Goal: Task Accomplishment & Management: Manage account settings

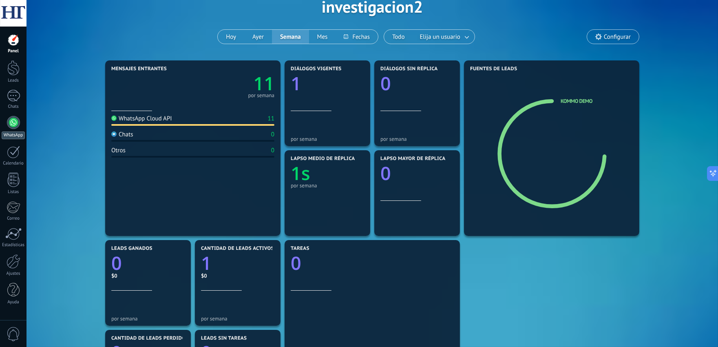
click at [9, 122] on div at bounding box center [13, 122] width 13 height 13
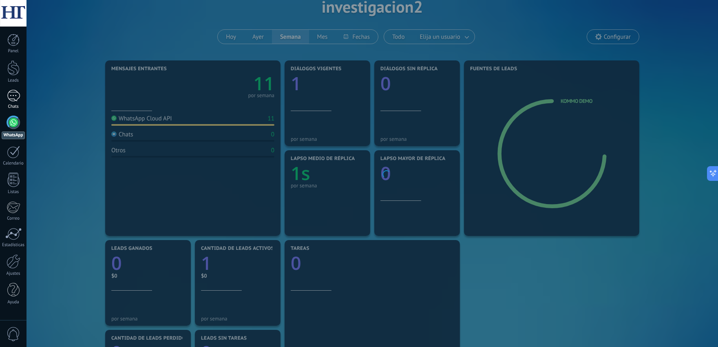
click at [14, 95] on div "1" at bounding box center [13, 96] width 13 height 12
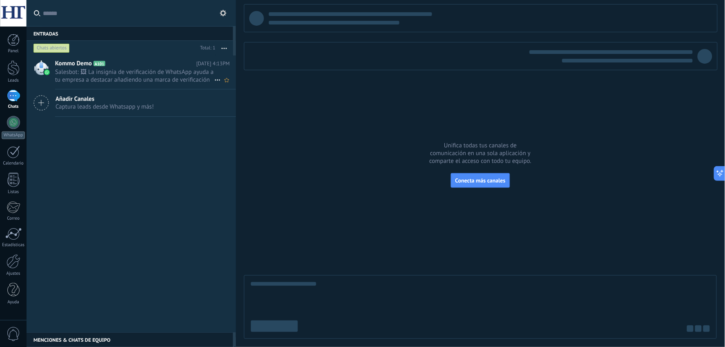
click at [117, 76] on span "Salesbot: 🖼 La insignia de verificación de WhatsApp ayuda a tu empresa a destac…" at bounding box center [134, 75] width 159 height 15
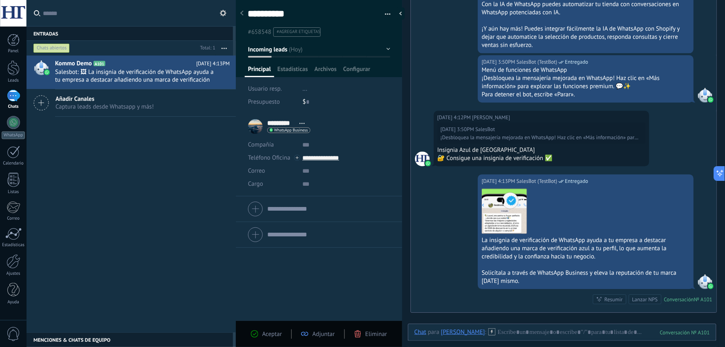
scroll to position [1623, 0]
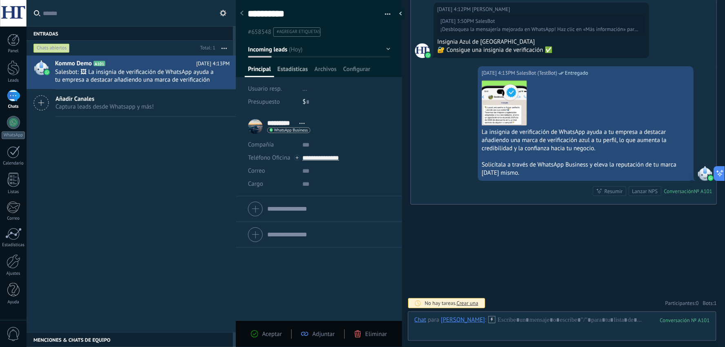
click at [295, 74] on span "Estadísticas" at bounding box center [292, 71] width 31 height 12
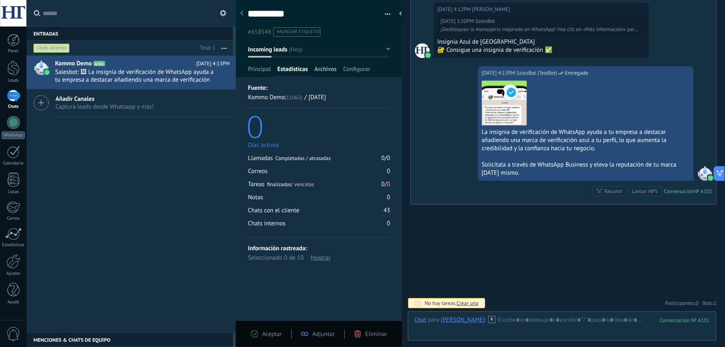
drag, startPoint x: 325, startPoint y: 66, endPoint x: 339, endPoint y: 71, distance: 14.3
click at [327, 66] on span "Archivos" at bounding box center [325, 71] width 22 height 12
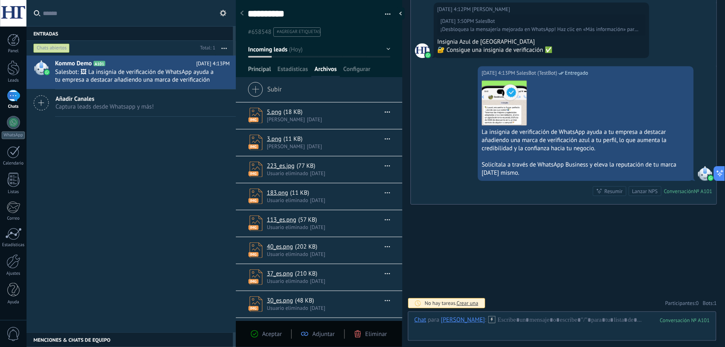
click at [263, 72] on span "Principal" at bounding box center [259, 71] width 23 height 12
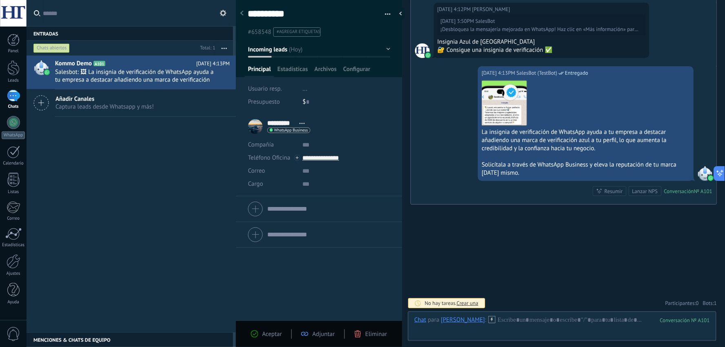
drag, startPoint x: 132, startPoint y: 147, endPoint x: 147, endPoint y: 120, distance: 31.2
click at [132, 147] on div "Kommo Demo A101 [DATE] 4:13PM Salesbot: 🖼 La insignia de verificación de WhatsA…" at bounding box center [131, 193] width 209 height 277
click at [388, 50] on div at bounding box center [319, 36] width 167 height 82
click at [385, 49] on button "Incoming leads" at bounding box center [319, 49] width 142 height 15
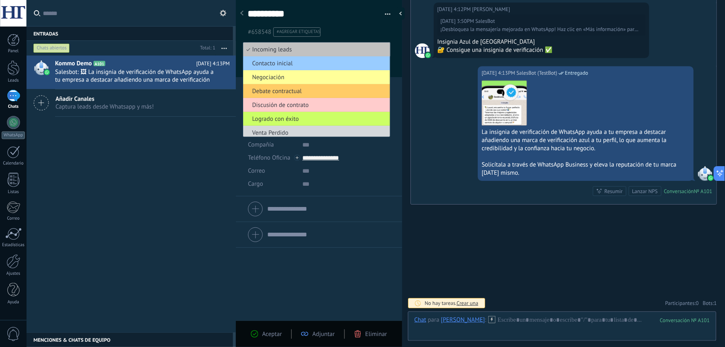
click at [397, 43] on div at bounding box center [319, 36] width 167 height 82
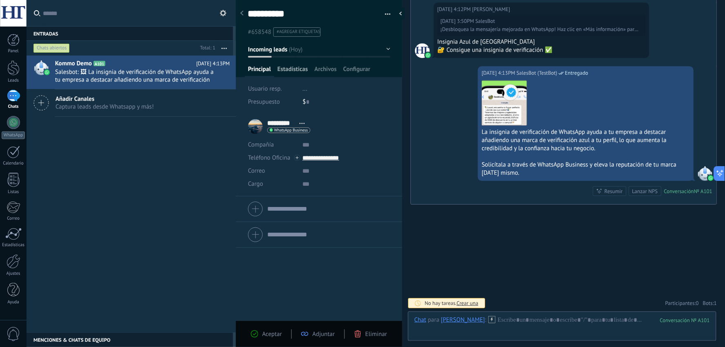
click at [294, 66] on span "Estadísticas" at bounding box center [292, 71] width 31 height 12
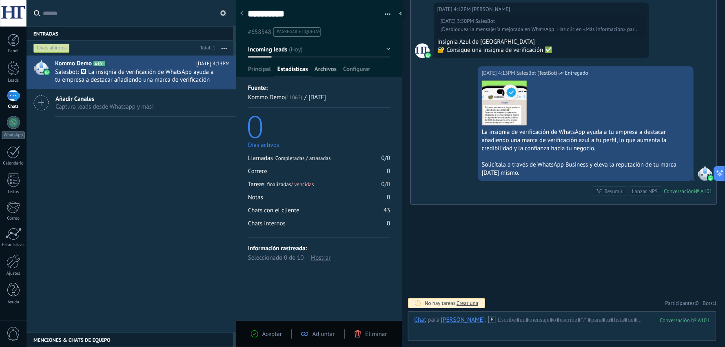
click at [329, 69] on span "Archivos" at bounding box center [325, 71] width 22 height 12
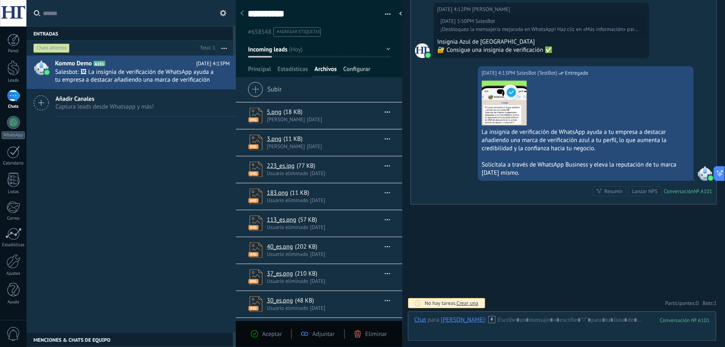
click at [354, 68] on span "Configurar" at bounding box center [356, 71] width 27 height 12
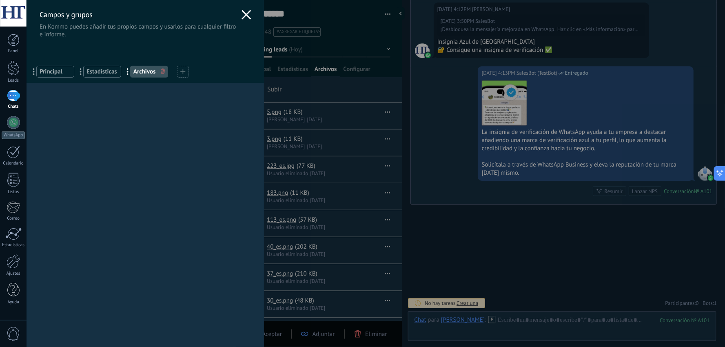
click at [243, 17] on icon at bounding box center [246, 15] width 10 height 10
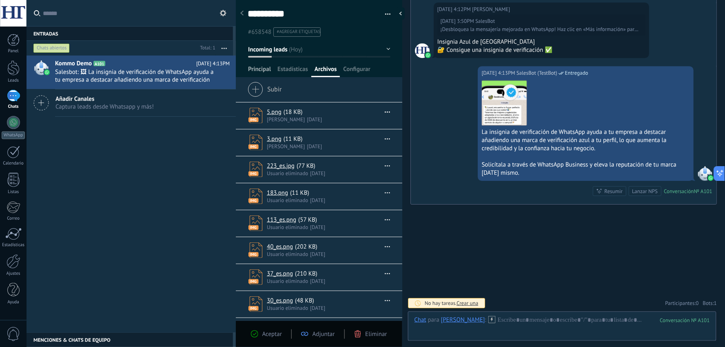
click at [257, 70] on span "Principal" at bounding box center [259, 71] width 23 height 12
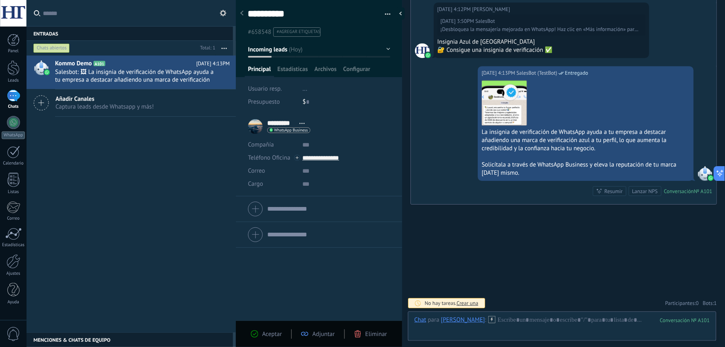
click at [400, 15] on div at bounding box center [402, 13] width 12 height 12
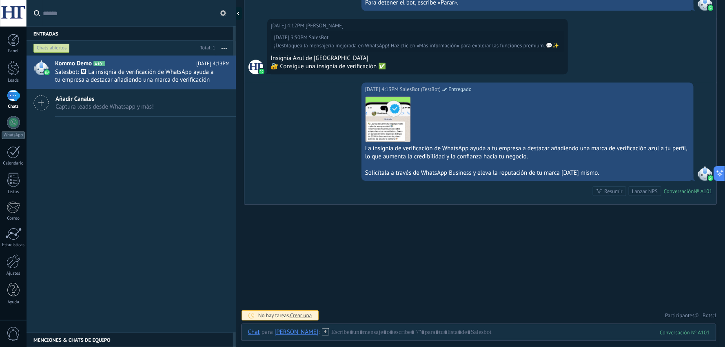
scroll to position [1542, 0]
click at [242, 13] on icon at bounding box center [242, 13] width 2 height 4
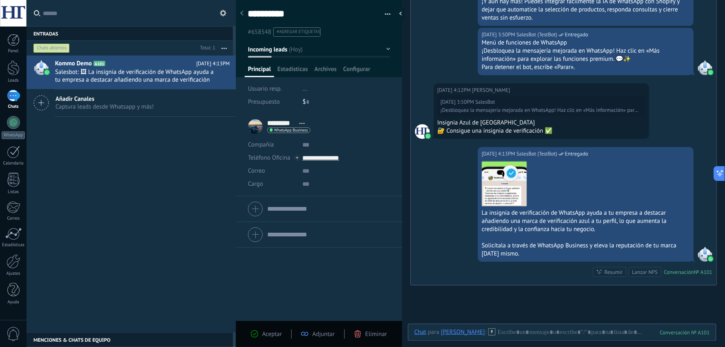
scroll to position [12, 0]
click at [525, 335] on div at bounding box center [561, 340] width 295 height 24
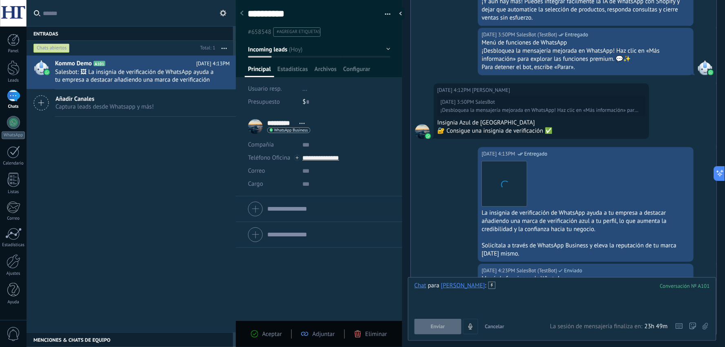
scroll to position [1593, 0]
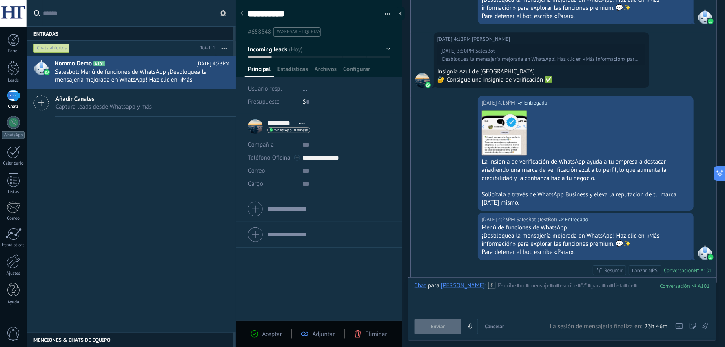
click at [385, 12] on button "button" at bounding box center [385, 14] width 12 height 12
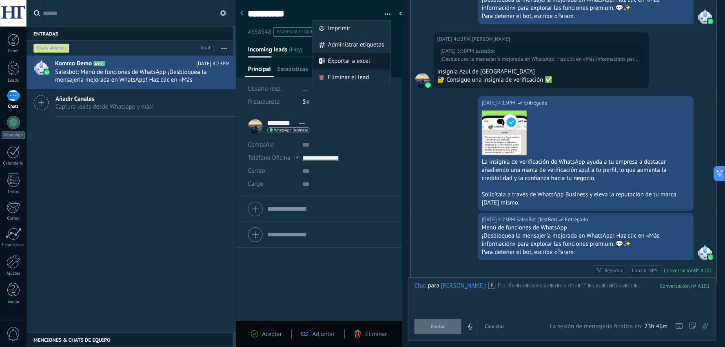
click at [357, 60] on span "Exportar a excel" at bounding box center [349, 61] width 42 height 16
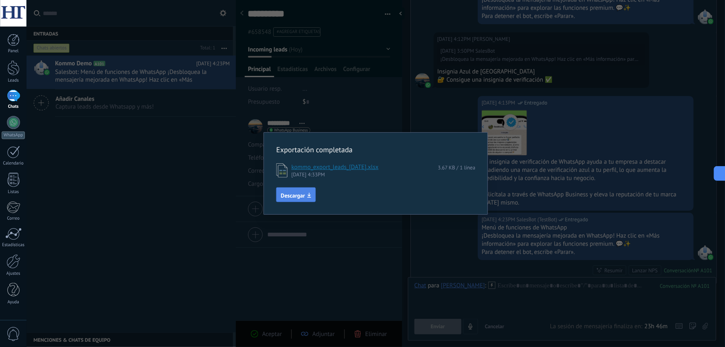
click at [296, 194] on span "Descargar" at bounding box center [293, 196] width 24 height 6
click at [416, 180] on div "Exportación completada kommo_export_leads_[DATE].xlsx 3.67 KB / 1 línea [DATE] …" at bounding box center [375, 173] width 199 height 57
click at [153, 198] on div "Exportación completada kommo_export_leads_[DATE].xlsx 3.67 KB / 1 línea [DATE] …" at bounding box center [376, 173] width 698 height 347
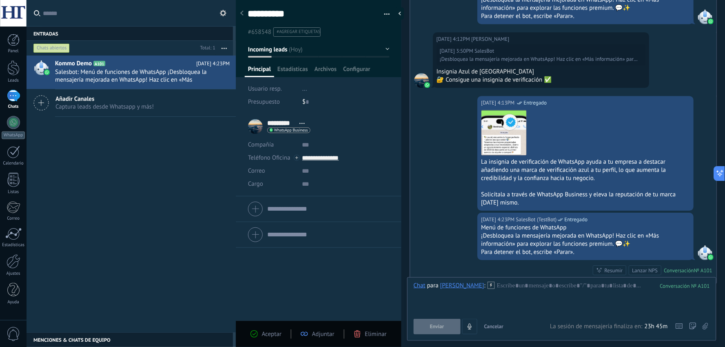
drag, startPoint x: 403, startPoint y: 12, endPoint x: 336, endPoint y: 18, distance: 67.5
click at [402, 12] on div at bounding box center [400, 13] width 8 height 12
type textarea "**********"
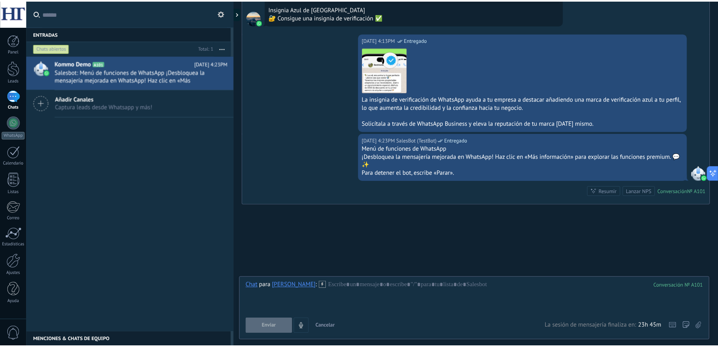
scroll to position [1591, 0]
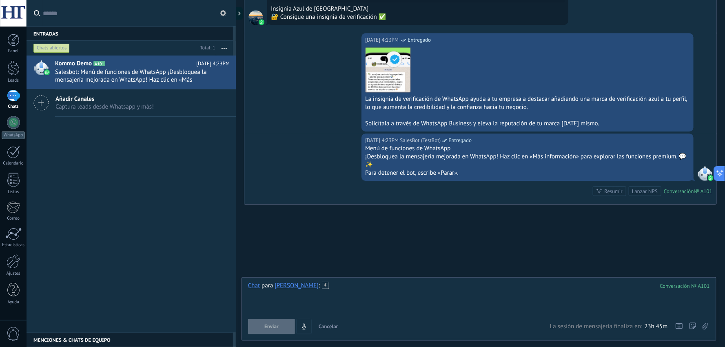
click at [341, 287] on div at bounding box center [479, 296] width 462 height 31
click at [9, 178] on div at bounding box center [13, 180] width 12 height 14
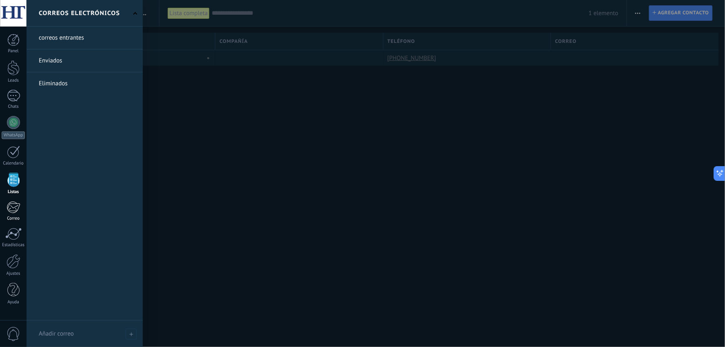
click at [19, 213] on link "Correo" at bounding box center [13, 211] width 27 height 20
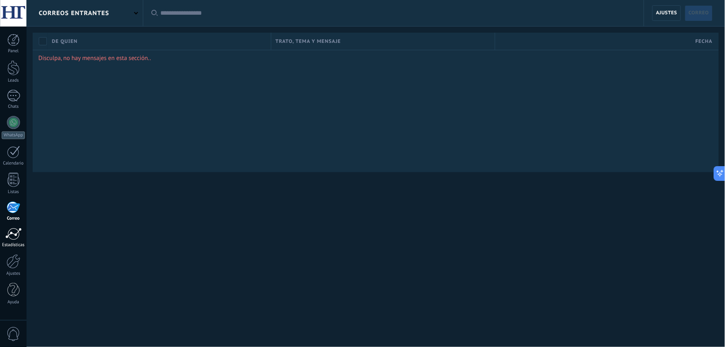
click at [13, 233] on div at bounding box center [13, 234] width 16 height 12
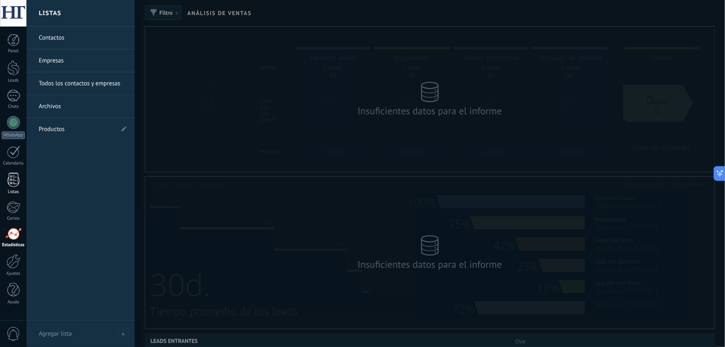
click at [17, 185] on div at bounding box center [13, 180] width 12 height 14
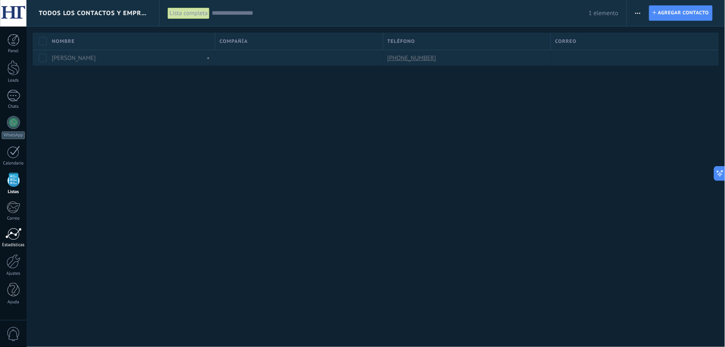
click at [7, 239] on div at bounding box center [13, 234] width 16 height 12
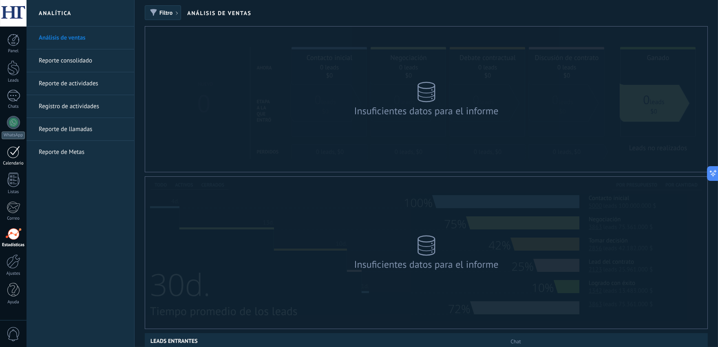
click at [10, 154] on div at bounding box center [13, 152] width 13 height 13
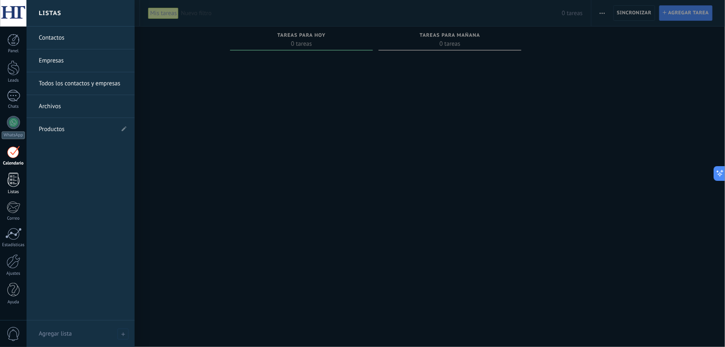
click at [12, 180] on div at bounding box center [13, 180] width 12 height 14
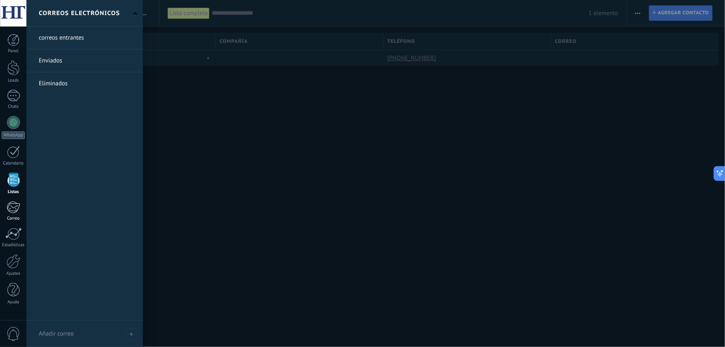
click at [11, 205] on div at bounding box center [13, 207] width 13 height 12
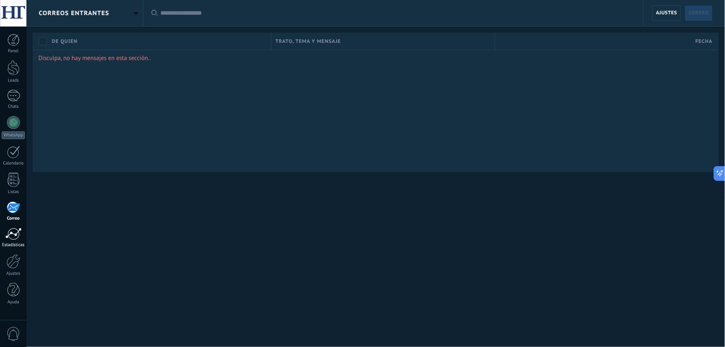
click at [9, 235] on div at bounding box center [13, 234] width 16 height 12
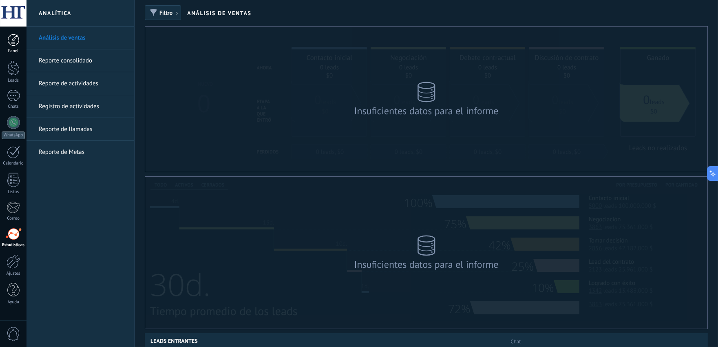
click at [15, 40] on div at bounding box center [13, 40] width 12 height 12
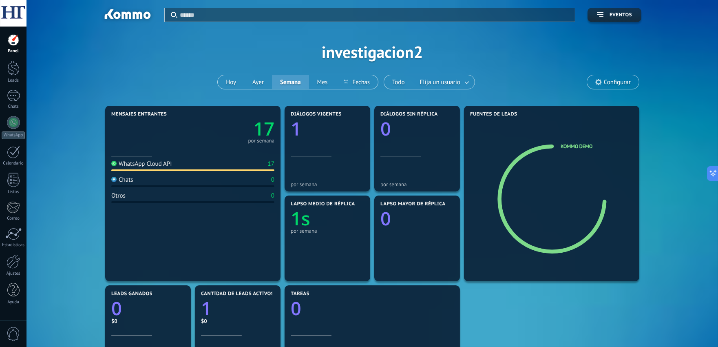
click at [15, 18] on div at bounding box center [13, 13] width 27 height 27
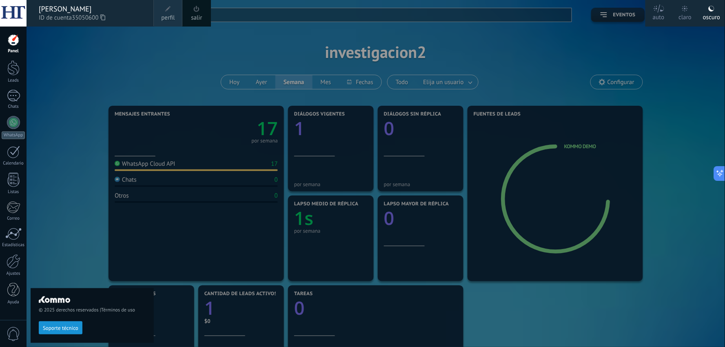
click at [194, 18] on link "salir" at bounding box center [196, 17] width 11 height 9
